Goal: Task Accomplishment & Management: Manage account settings

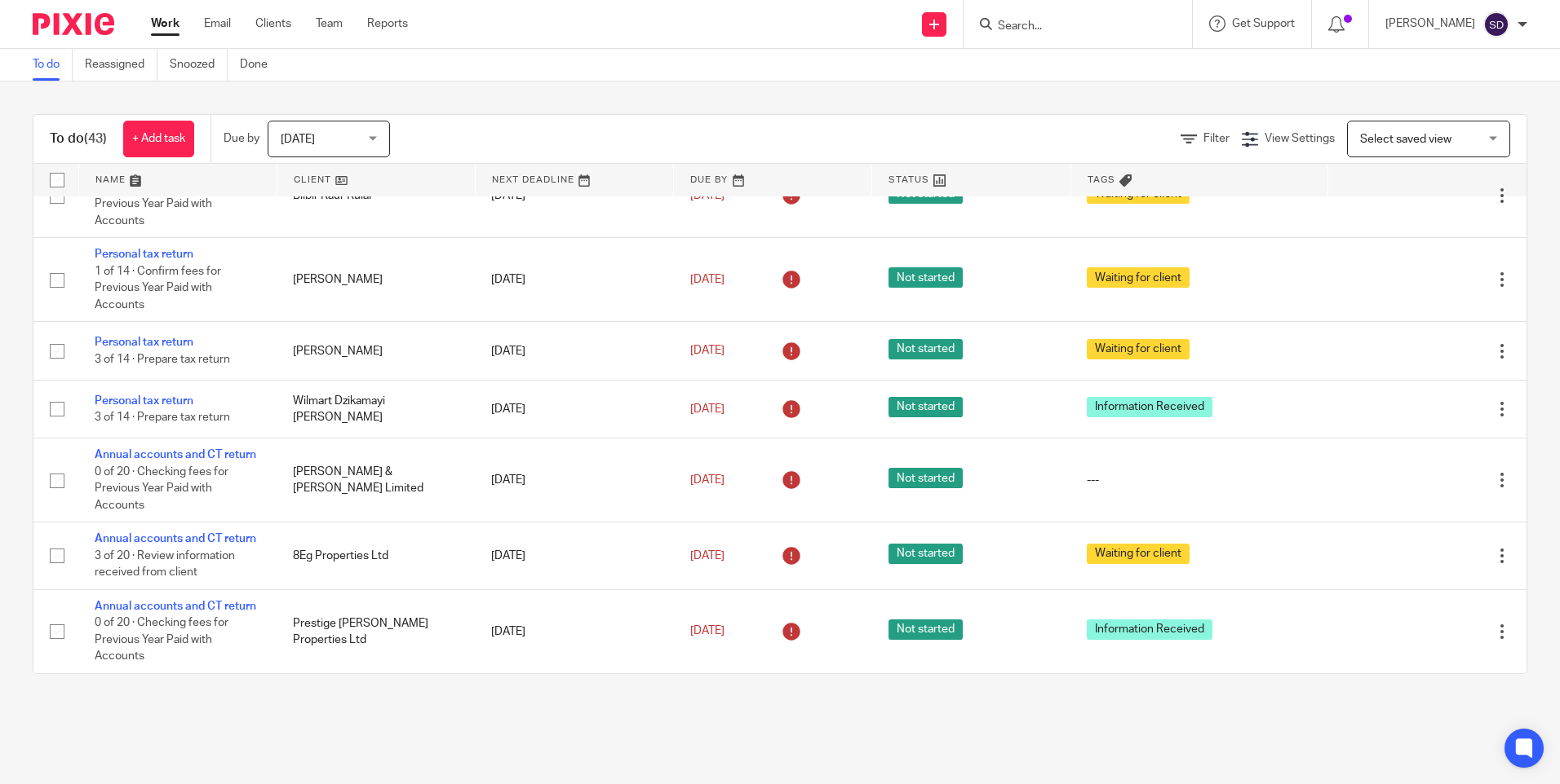
scroll to position [3137, 0]
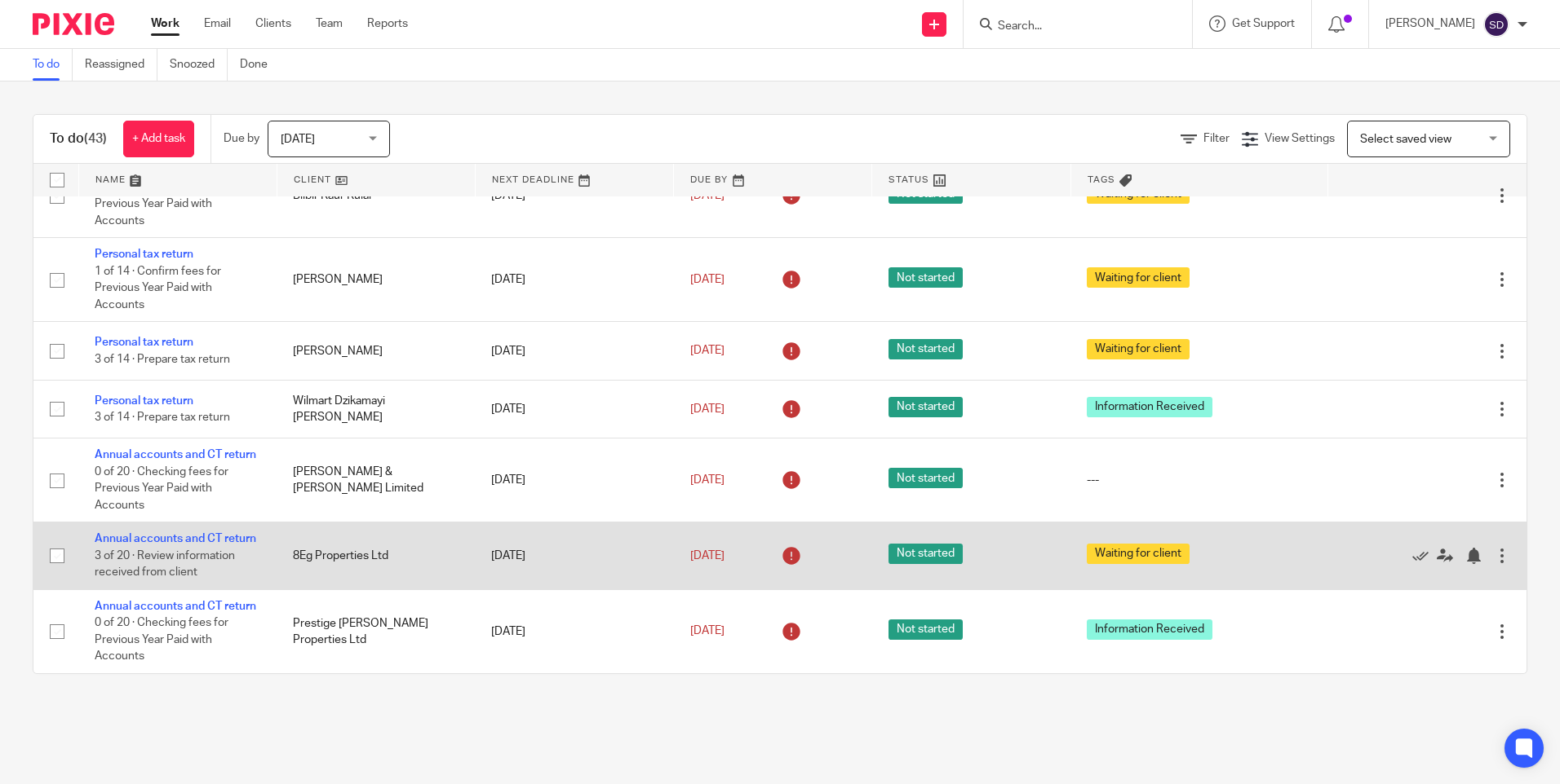
click at [167, 523] on td "Annual accounts and CT return 3 of 20 · Review information received from client" at bounding box center [177, 556] width 198 height 67
click at [157, 533] on link "Annual accounts and CT return" at bounding box center [176, 539] width 162 height 12
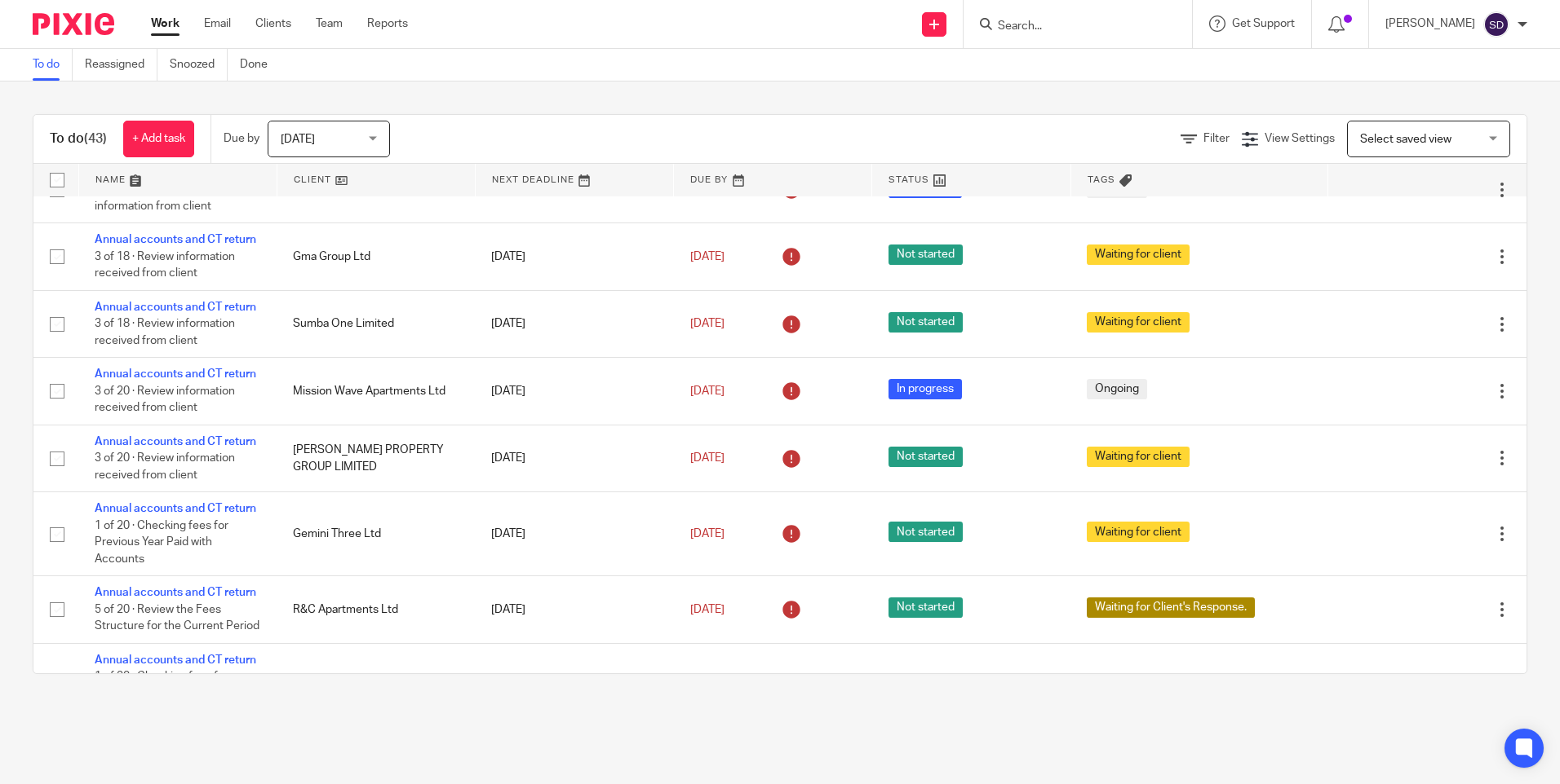
scroll to position [0, 0]
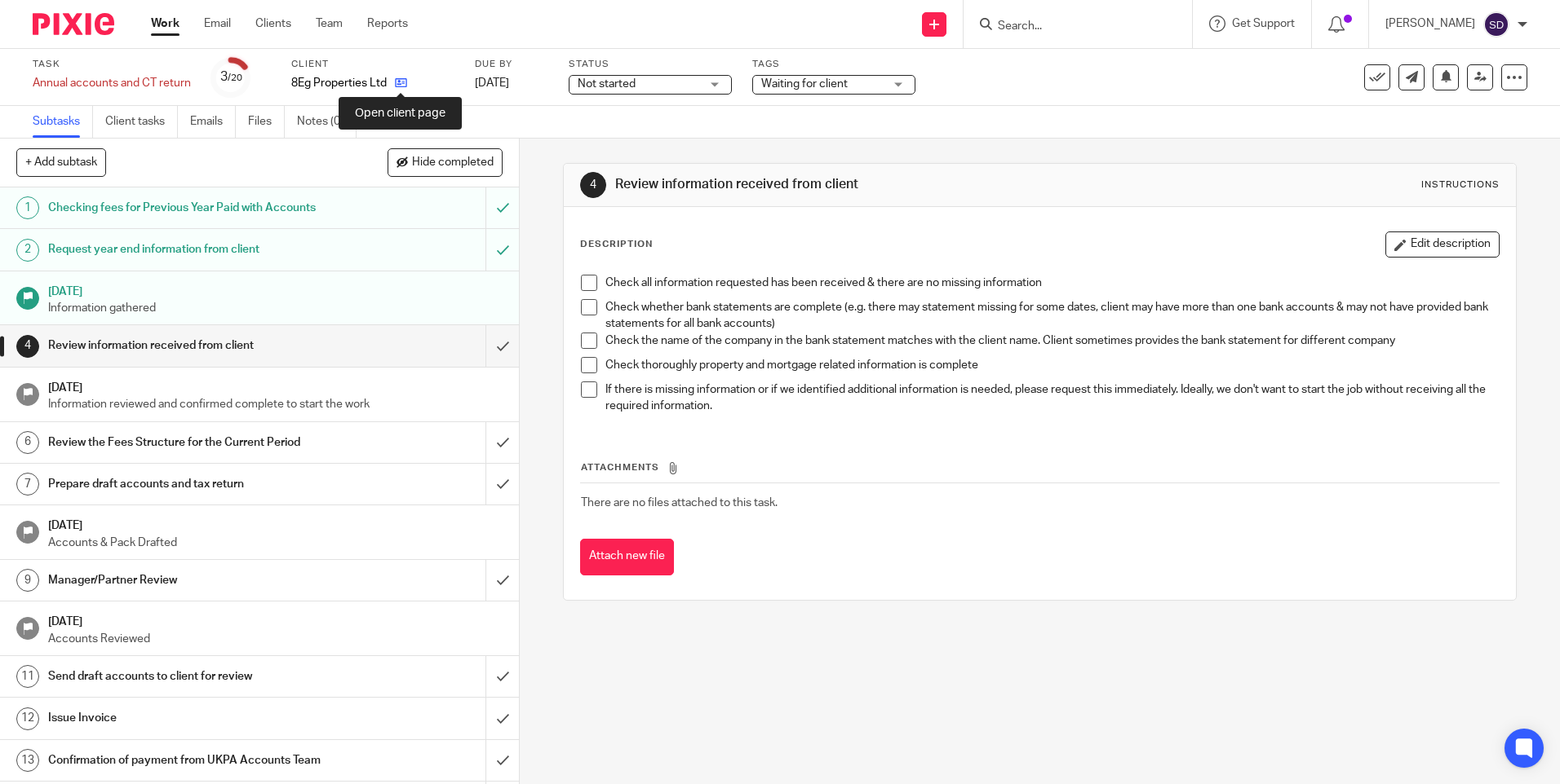
click at [403, 84] on icon at bounding box center [401, 83] width 13 height 13
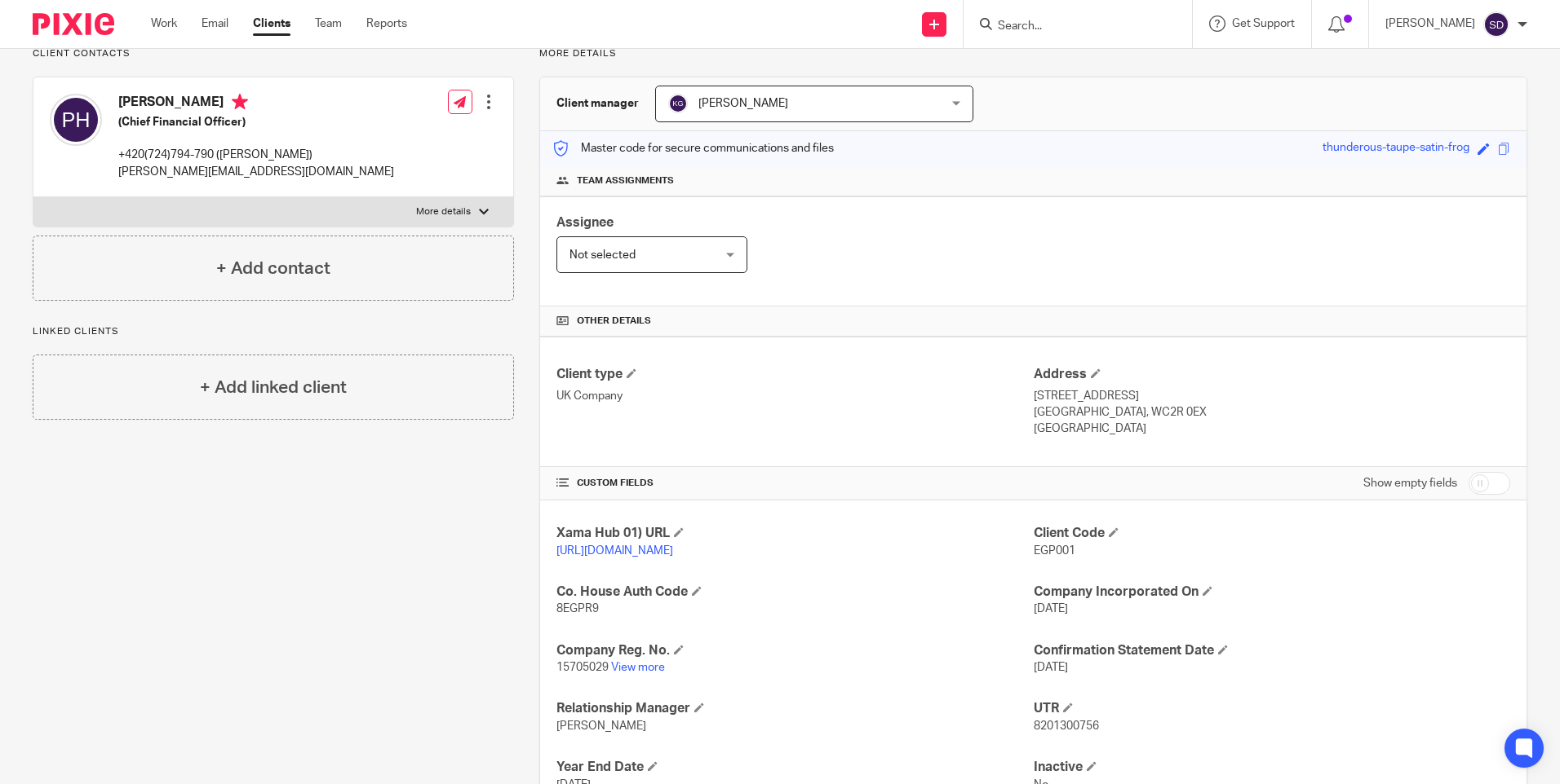
scroll to position [268, 0]
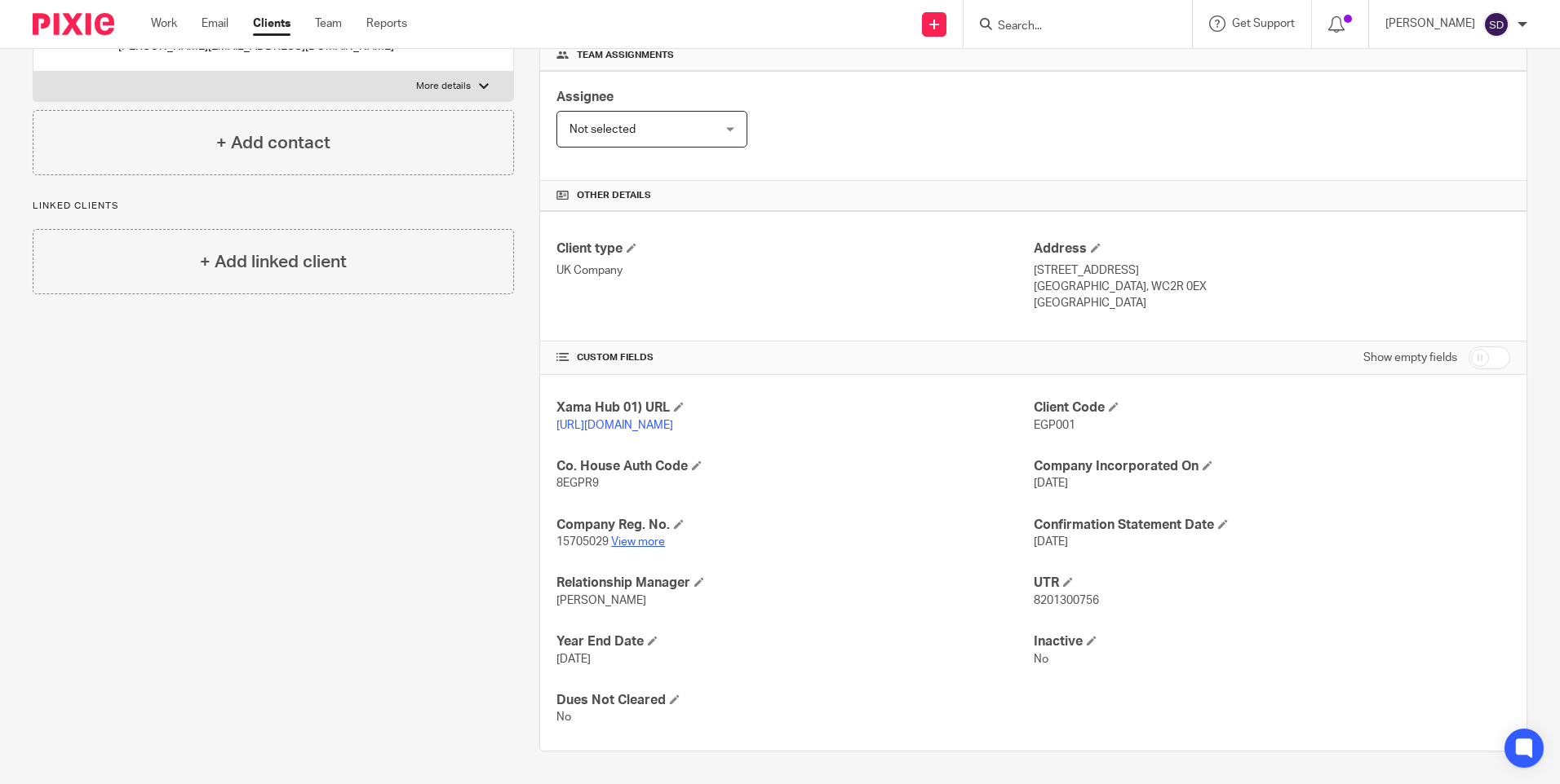
click at [649, 539] on link "View more" at bounding box center [637, 542] width 54 height 12
